Goal: Navigation & Orientation: Go to known website

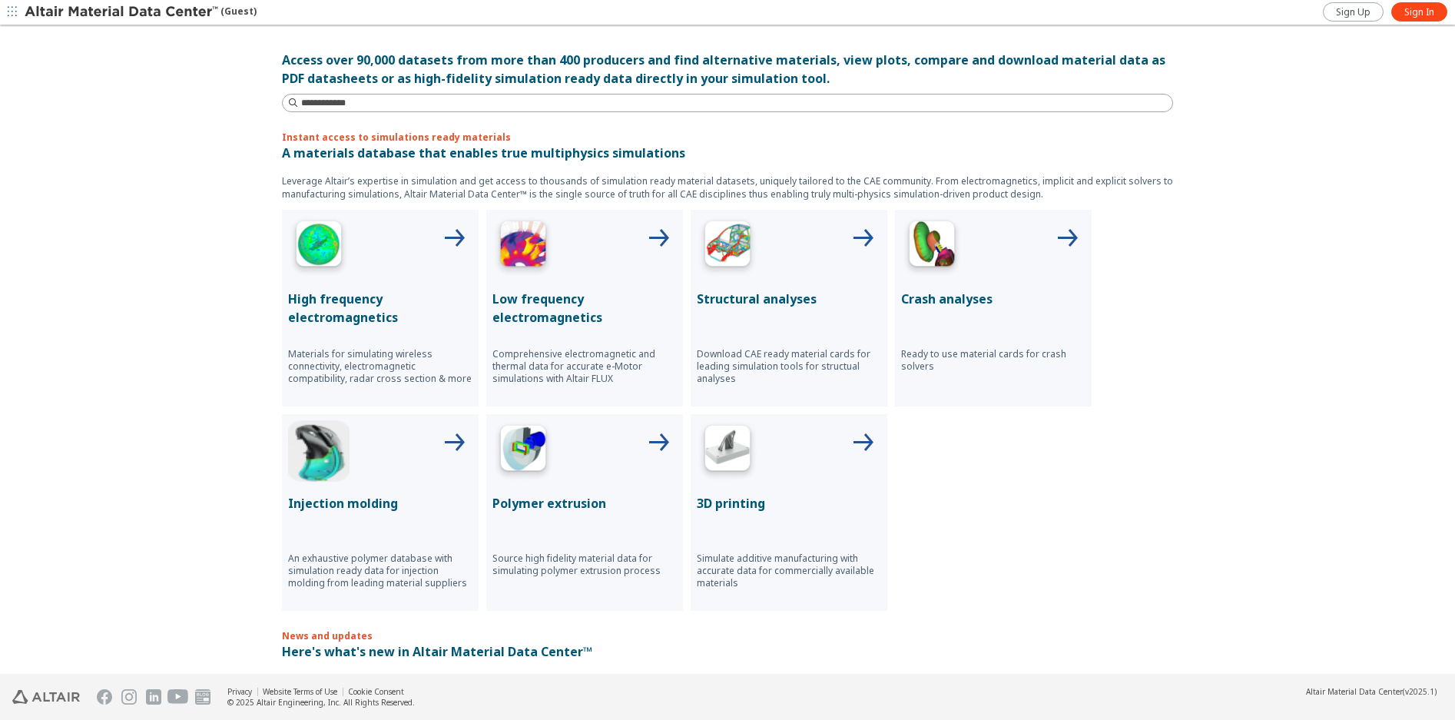
scroll to position [461, 0]
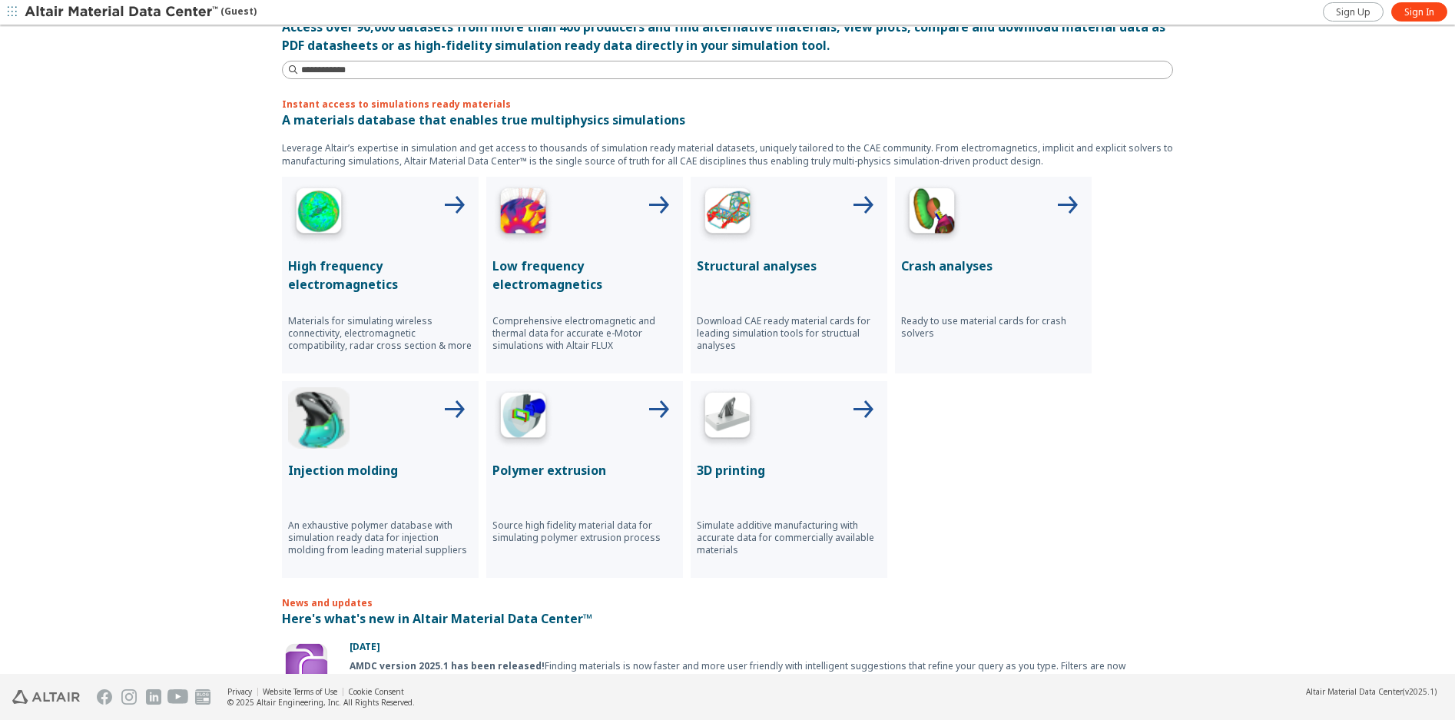
click at [732, 202] on img at bounding box center [727, 213] width 61 height 61
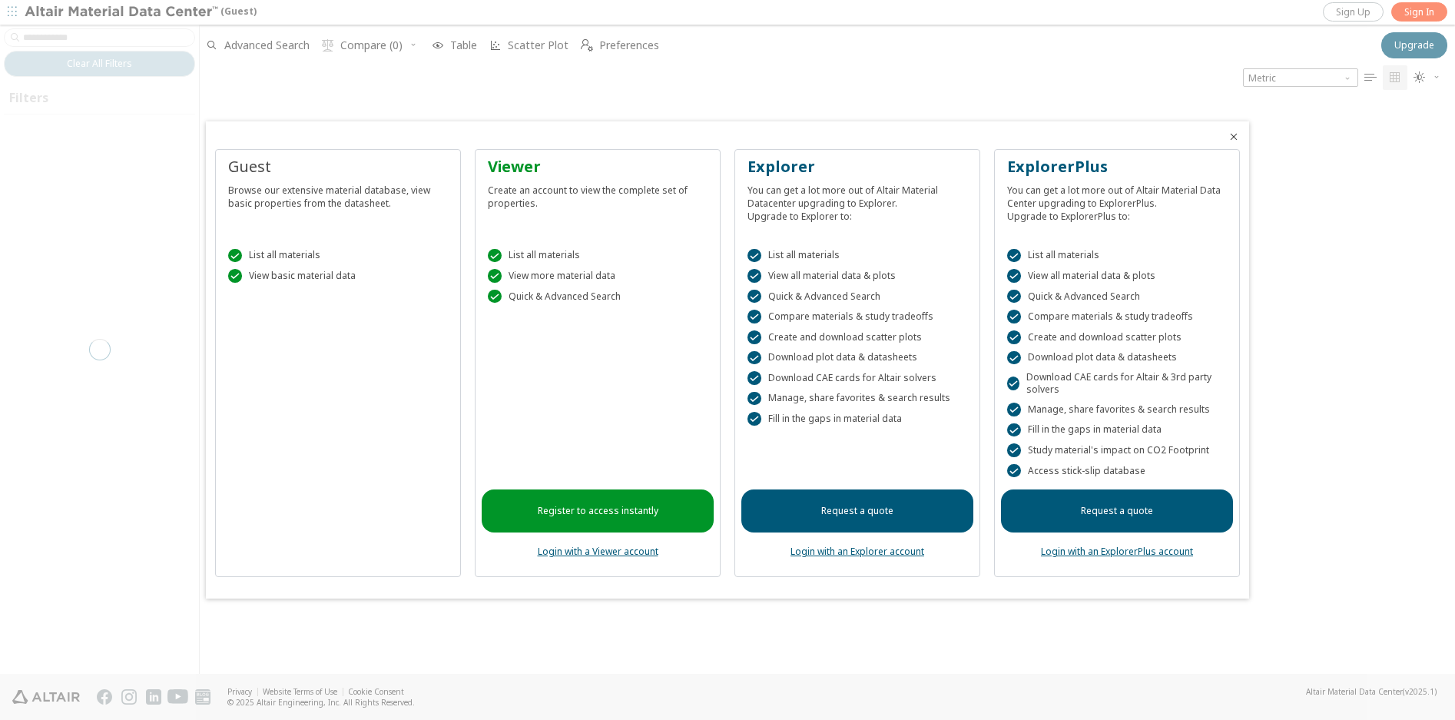
click at [1406, 11] on div at bounding box center [727, 360] width 1455 height 720
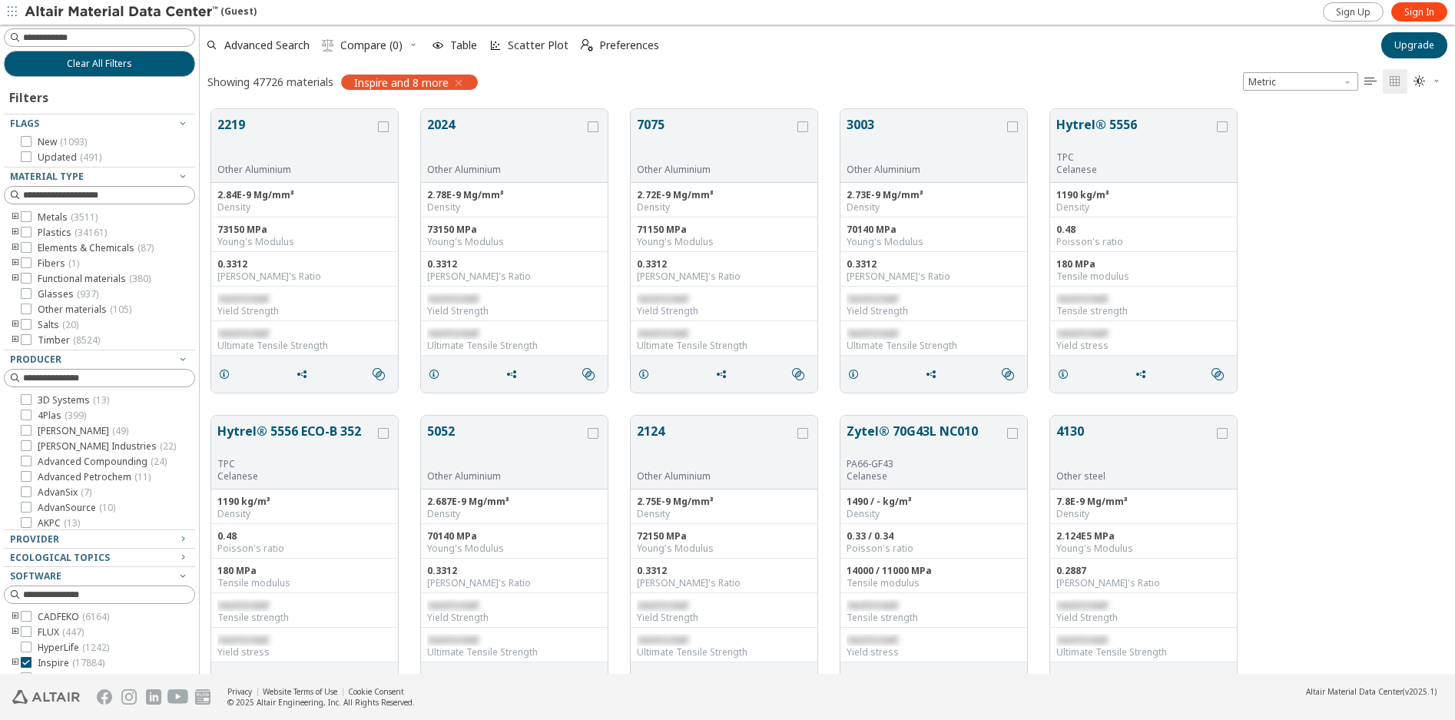
scroll to position [565, 1244]
click at [1416, 8] on span "Sign In" at bounding box center [1420, 12] width 30 height 12
